Goal: Information Seeking & Learning: Learn about a topic

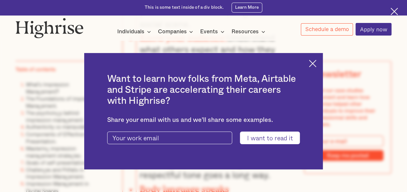
scroll to position [485, 0]
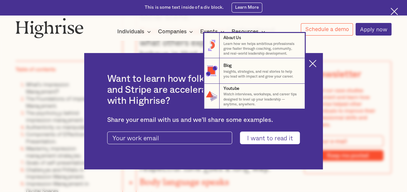
click at [317, 66] on nav "8 About Us Learn how we helps ambitious professionals grow faster through coach…" at bounding box center [203, 71] width 406 height 76
click at [317, 60] on nav "8 About Us Learn how we helps ambitious professionals grow faster through coach…" at bounding box center [203, 71] width 406 height 76
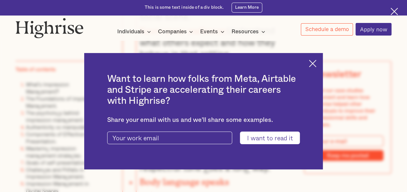
click at [316, 62] on img at bounding box center [312, 63] width 7 height 7
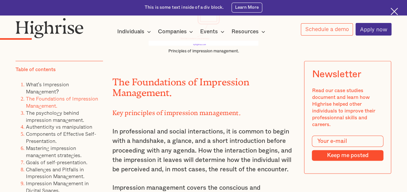
scroll to position [1617, 0]
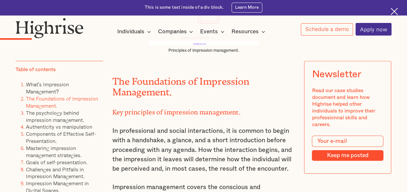
click at [46, 157] on li "Mastering impression management strategies." at bounding box center [64, 152] width 77 height 14
click at [49, 162] on link "Goals of self-presentation." at bounding box center [56, 163] width 61 height 8
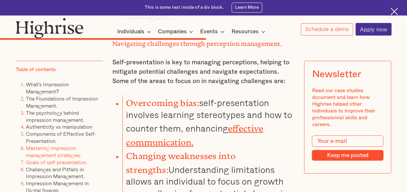
scroll to position [5986, 0]
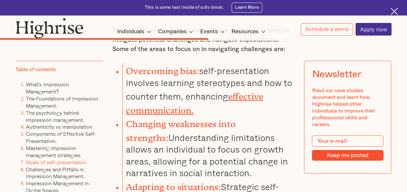
click at [56, 184] on li "Impression Management in Digital Spaces." at bounding box center [64, 187] width 77 height 14
click at [54, 181] on link "Impression Management in Digital Spaces." at bounding box center [57, 187] width 63 height 15
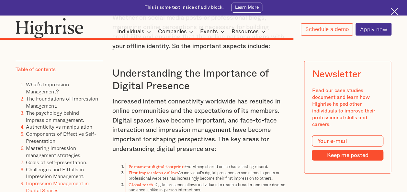
scroll to position [8092, 0]
